Goal: Task Accomplishment & Management: Manage account settings

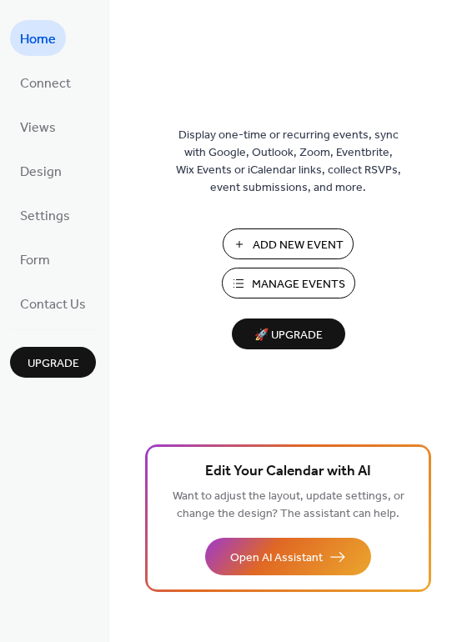
click at [309, 276] on span "Manage Events" at bounding box center [298, 284] width 93 height 17
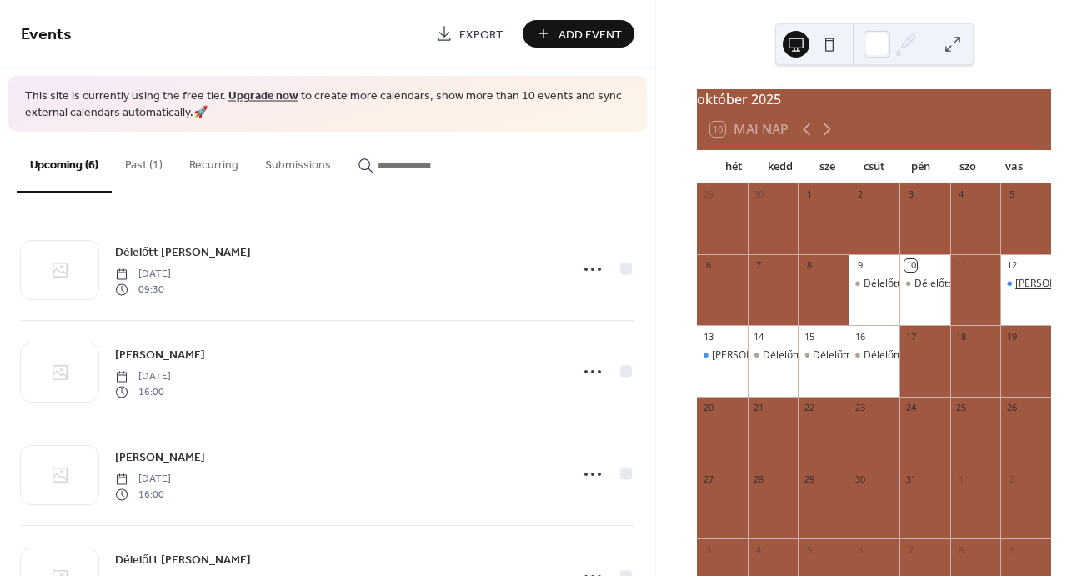
click at [1015, 291] on div "Délután Szilvivel" at bounding box center [1054, 284] width 78 height 14
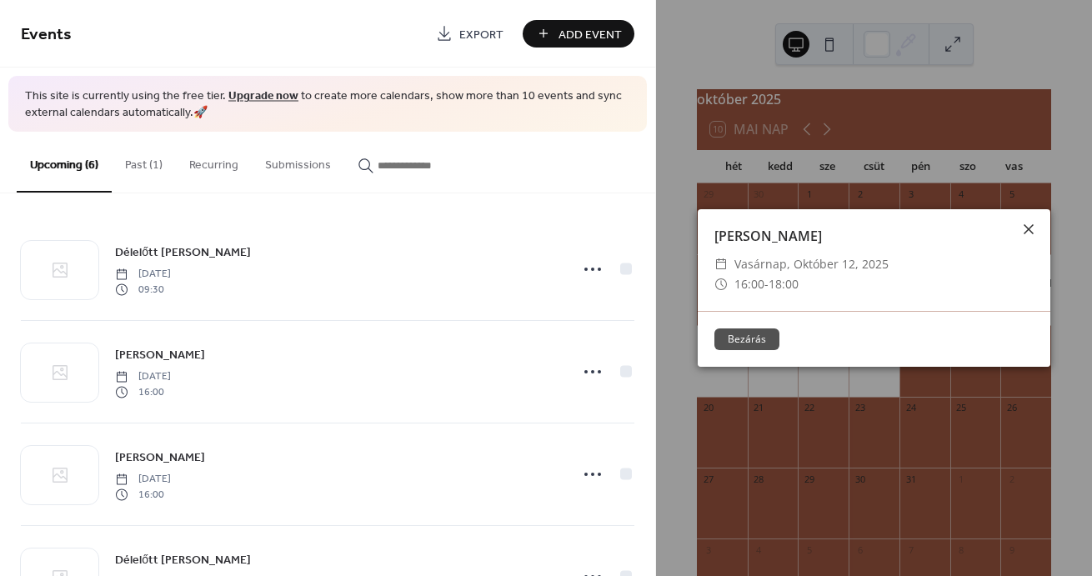
click at [1031, 230] on icon at bounding box center [1028, 229] width 20 height 20
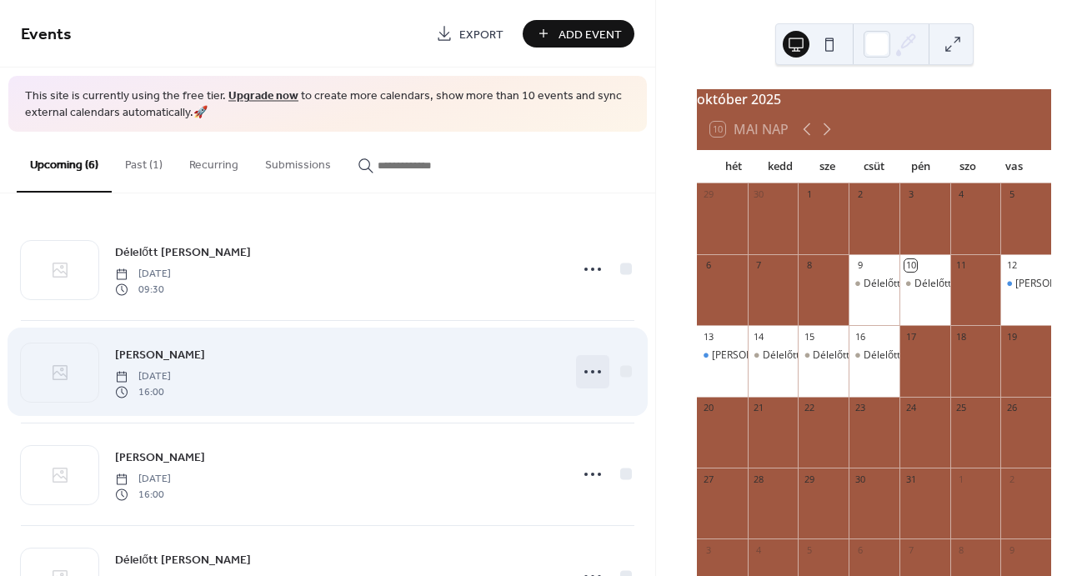
click at [584, 372] on circle at bounding box center [585, 371] width 3 height 3
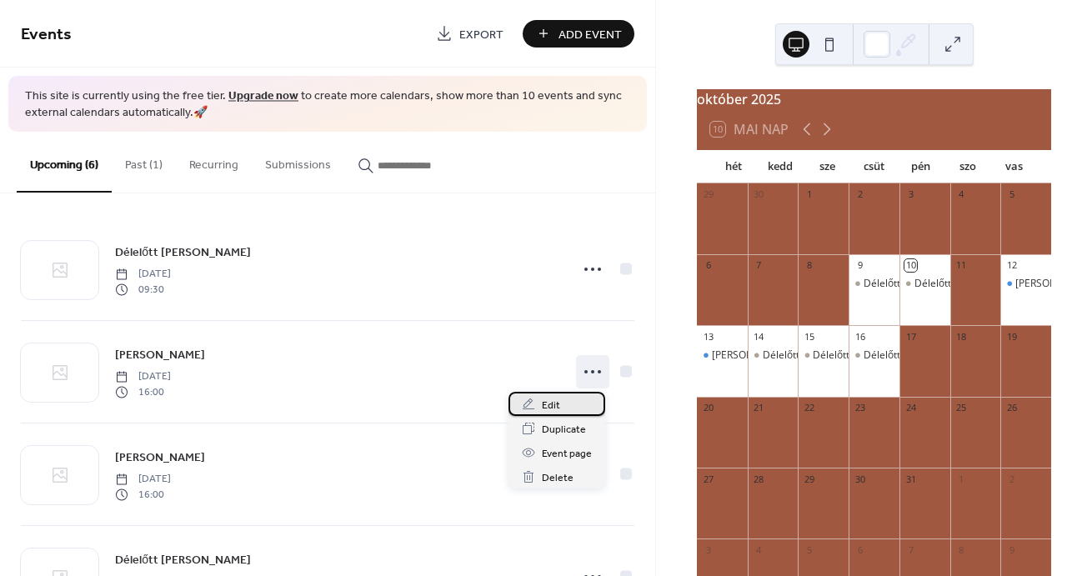
click at [561, 402] on div "Edit" at bounding box center [556, 404] width 97 height 24
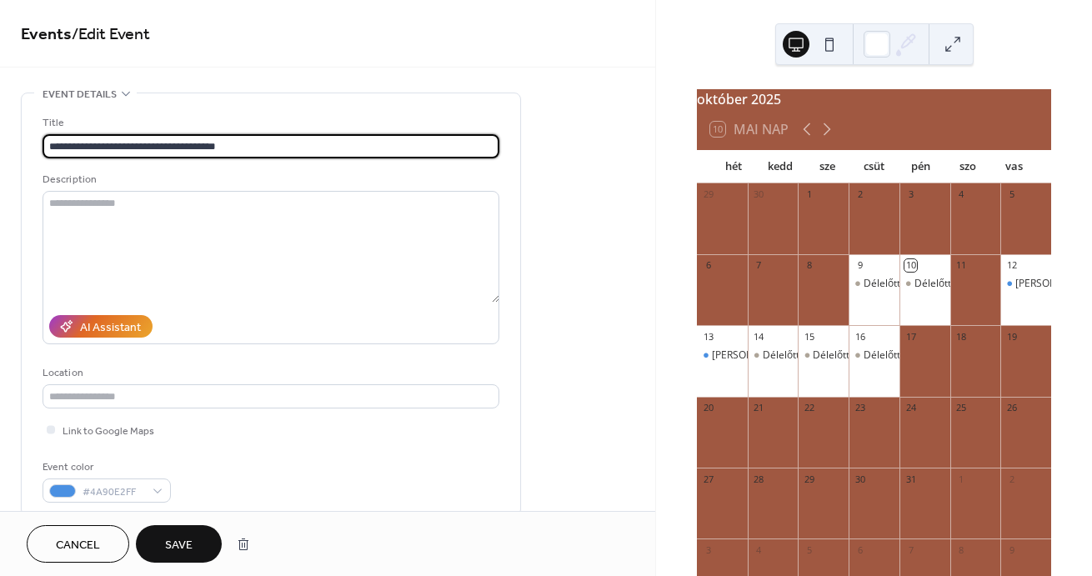
type input "**********"
click at [162, 547] on button "Save" at bounding box center [179, 543] width 86 height 37
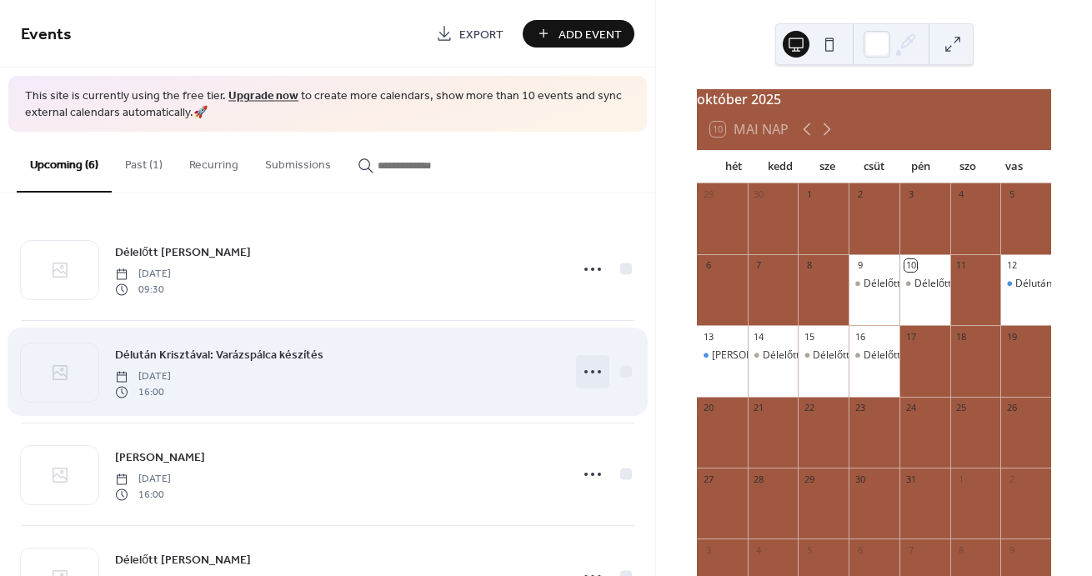
click at [589, 372] on icon at bounding box center [592, 371] width 27 height 27
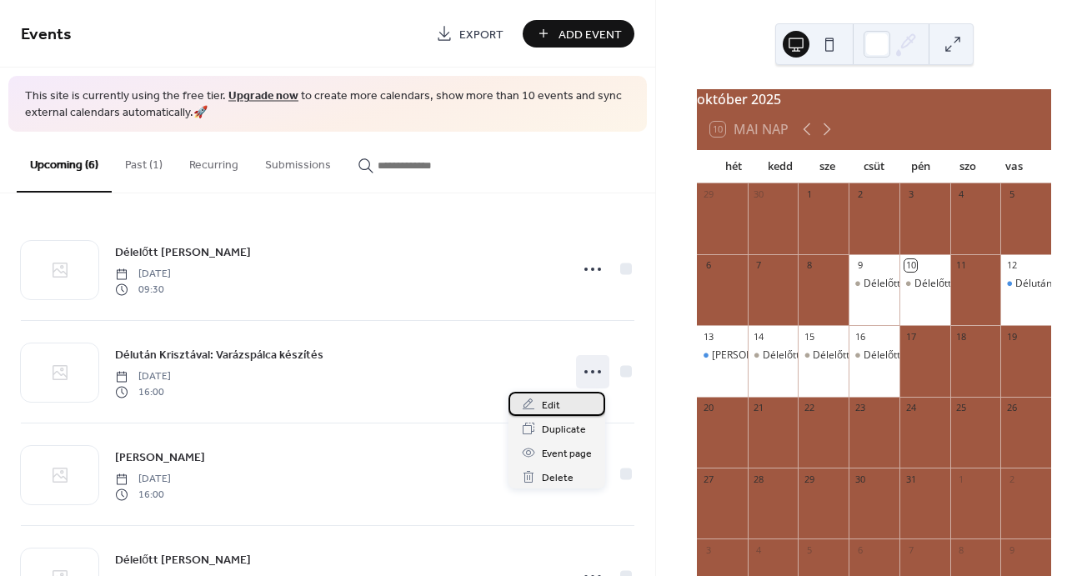
click at [560, 402] on div "Edit" at bounding box center [556, 404] width 97 height 24
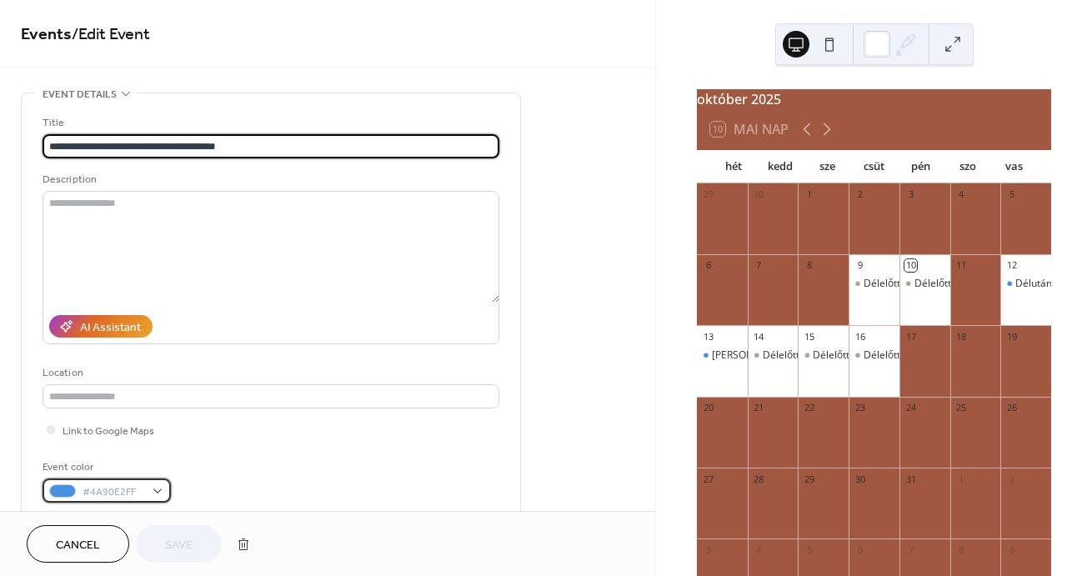
click at [59, 493] on div at bounding box center [62, 490] width 27 height 13
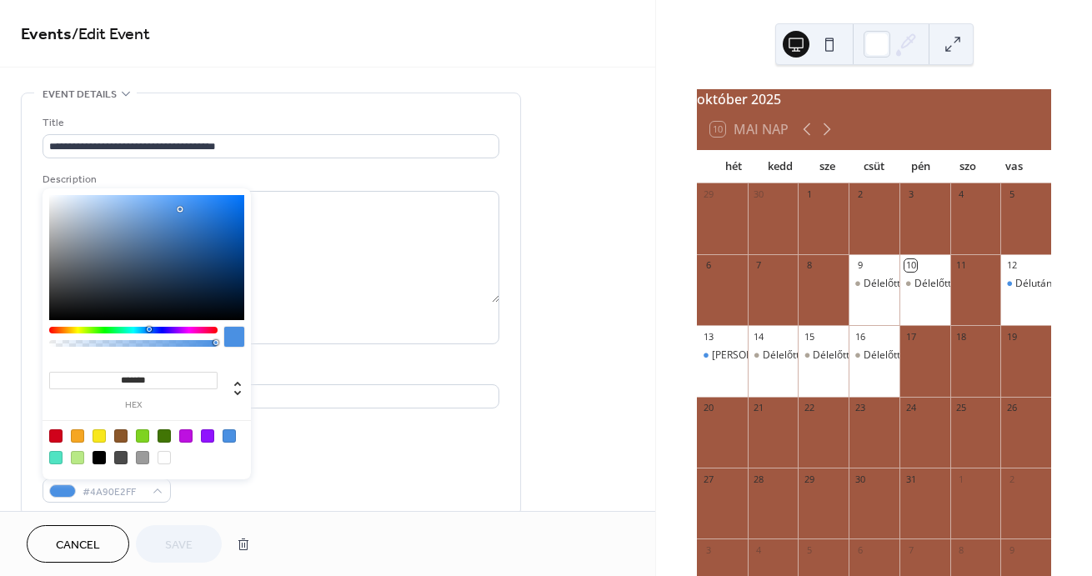
click at [203, 436] on div at bounding box center [207, 435] width 13 height 13
type input "*******"
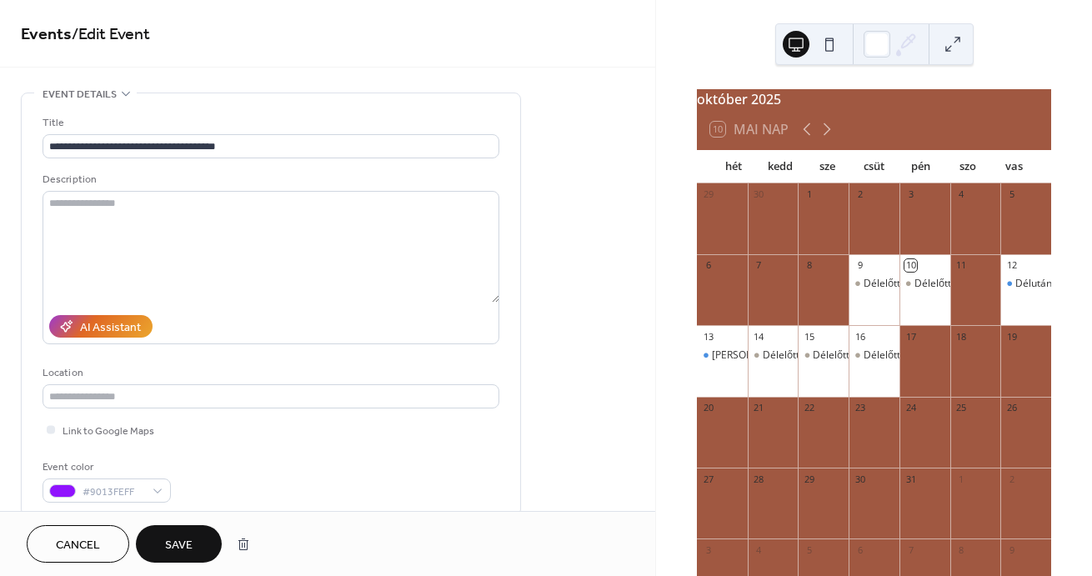
click at [161, 540] on button "Save" at bounding box center [179, 543] width 86 height 37
